Goal: Download file/media

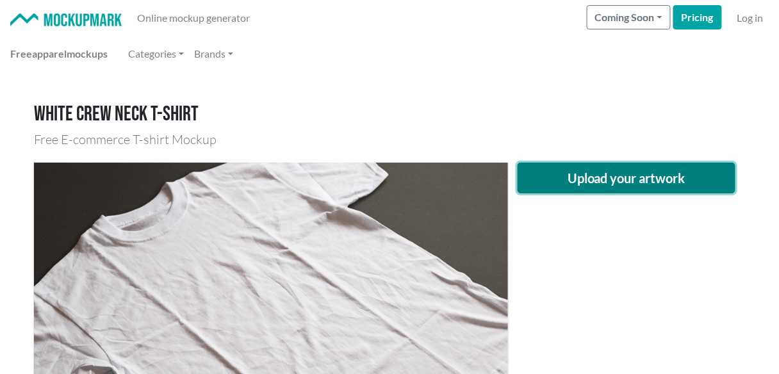
click at [622, 171] on button "Upload your artwork" at bounding box center [627, 178] width 218 height 31
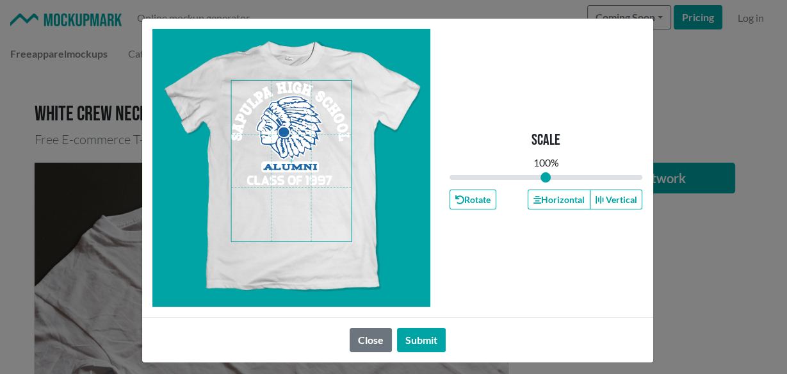
click at [282, 156] on span at bounding box center [291, 161] width 120 height 161
click at [543, 192] on button "Horizontal" at bounding box center [559, 200] width 63 height 20
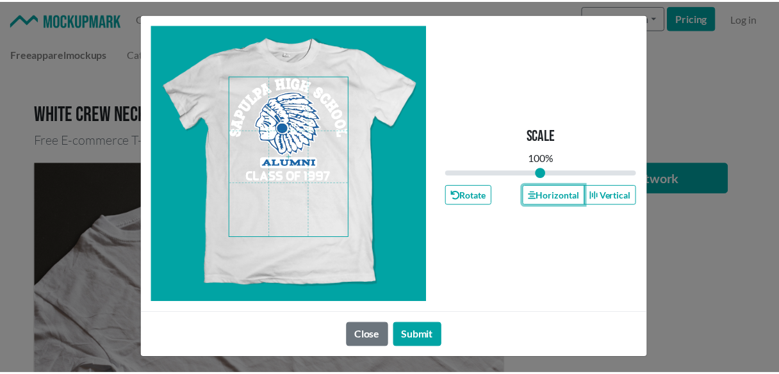
scroll to position [6, 0]
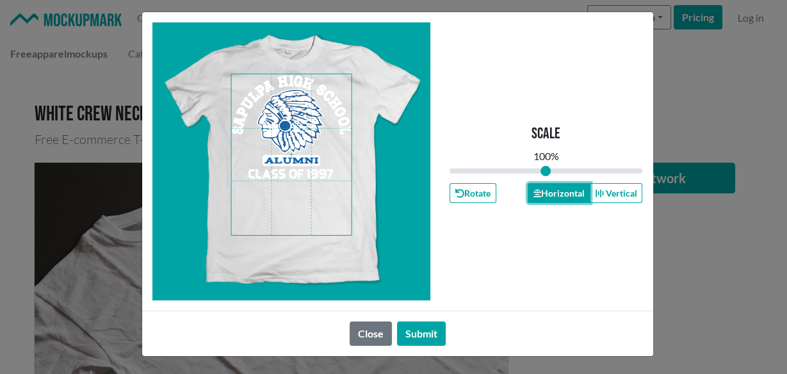
click at [546, 190] on button "Horizontal" at bounding box center [559, 193] width 63 height 20
click at [545, 190] on button "Horizontal" at bounding box center [559, 193] width 63 height 20
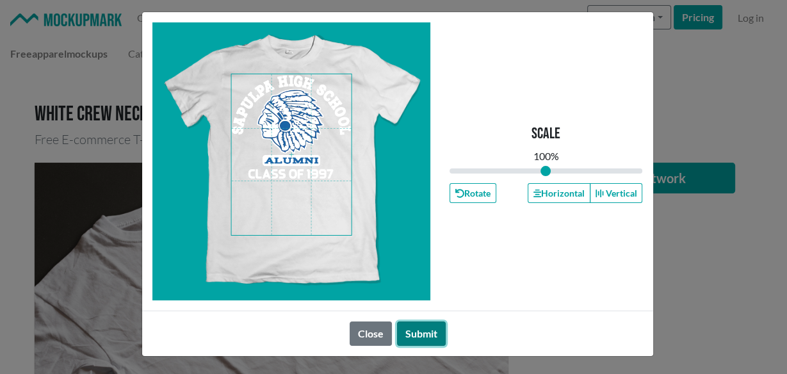
click at [416, 326] on button "Submit" at bounding box center [421, 334] width 49 height 24
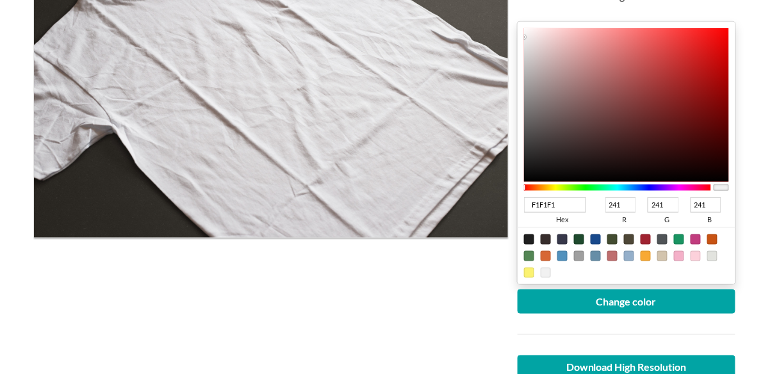
scroll to position [256, 0]
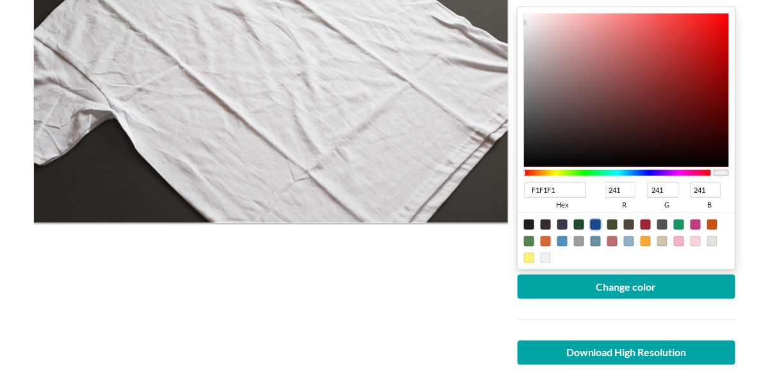
click at [596, 221] on div at bounding box center [596, 225] width 10 height 10
type input "18498C"
type input "24"
type input "73"
type input "140"
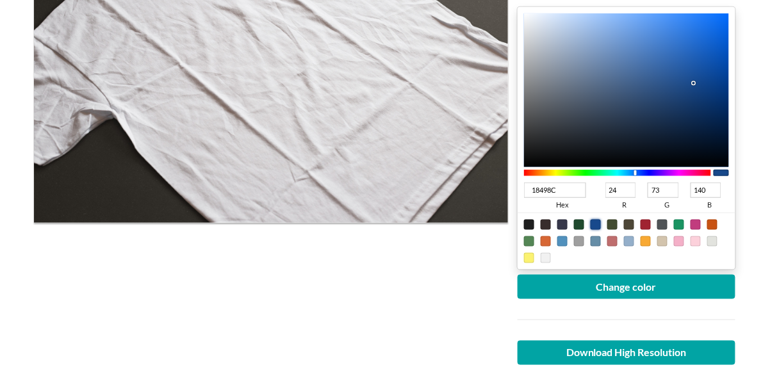
type input "012D68"
type input "1"
type input "45"
type input "104"
type input "012E6A"
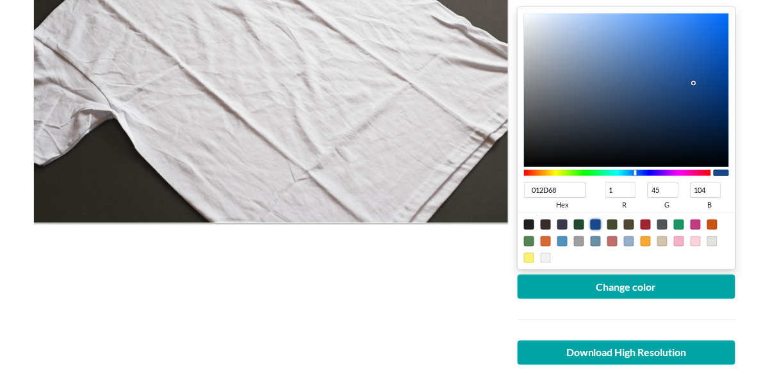
type input "46"
type input "106"
click at [726, 103] on div at bounding box center [626, 90] width 205 height 154
type input "042D62"
type input "4"
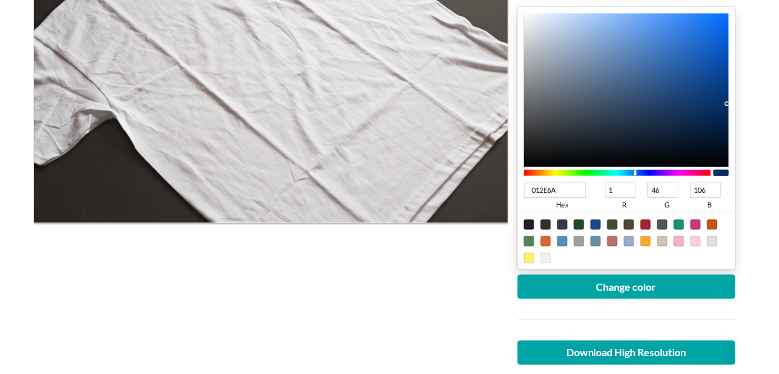
type input "45"
type input "98"
click at [721, 107] on div at bounding box center [626, 90] width 205 height 154
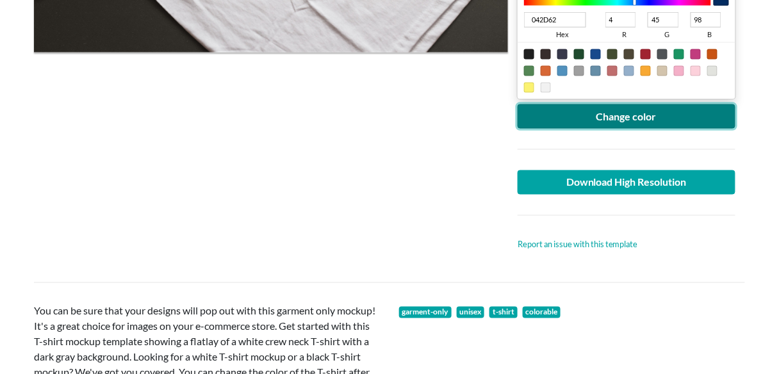
click at [610, 113] on button "Change color" at bounding box center [627, 116] width 218 height 24
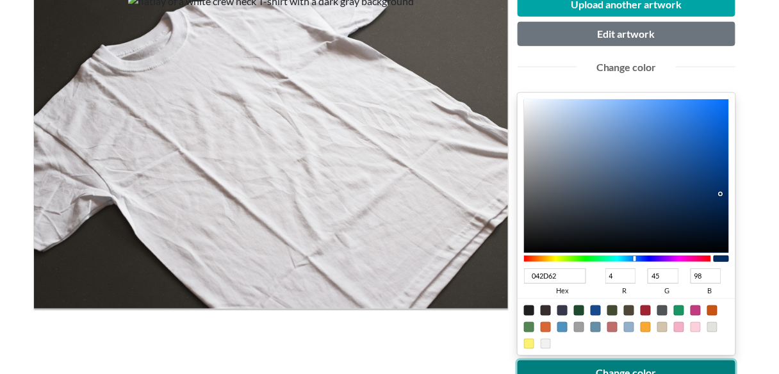
scroll to position [341, 0]
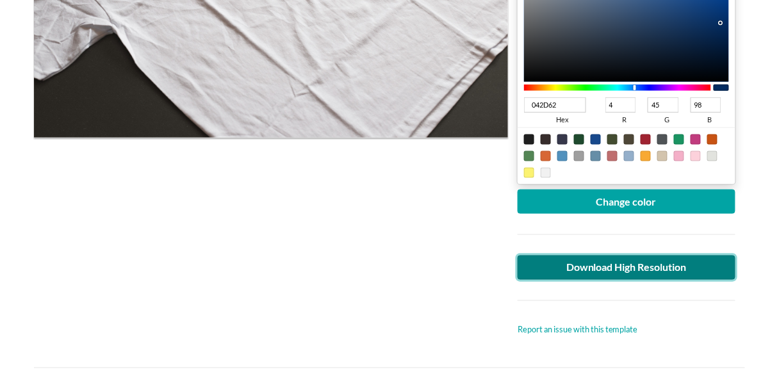
click at [599, 256] on link "Download High Resolution" at bounding box center [627, 268] width 218 height 24
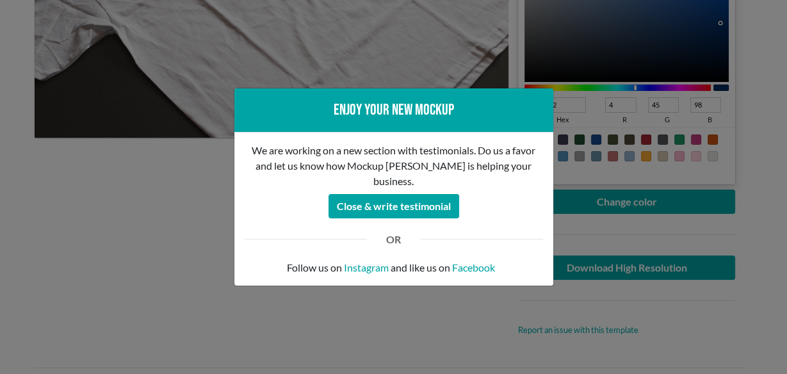
click at [190, 189] on div "Enjoy your new mockup We are working on a new section with testimonials. Do us …" at bounding box center [393, 187] width 787 height 374
